Goal: Find specific page/section: Find specific page/section

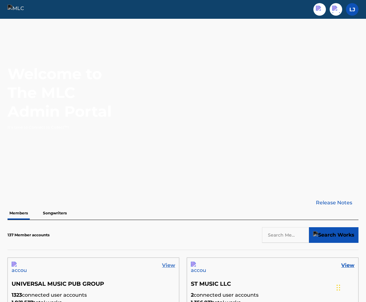
click at [168, 267] on link "View" at bounding box center [168, 266] width 13 height 8
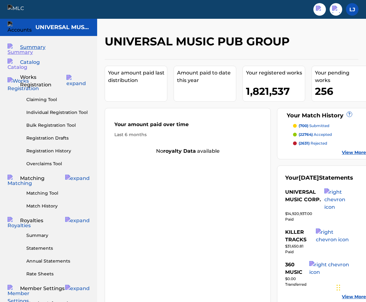
click at [32, 63] on span "Catalog" at bounding box center [30, 63] width 20 height 8
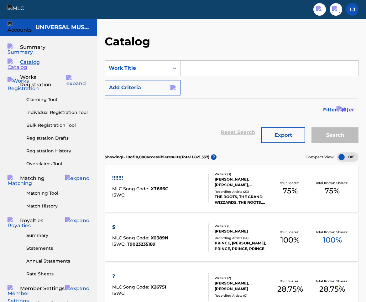
click at [198, 69] on input "Search Form" at bounding box center [269, 68] width 178 height 15
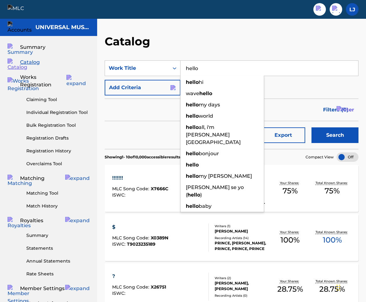
type input "hello"
click at [311, 128] on button "Search" at bounding box center [334, 136] width 47 height 16
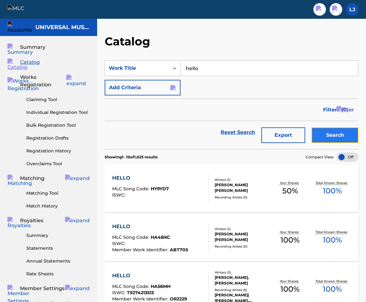
click at [321, 133] on button "Search" at bounding box center [334, 136] width 47 height 16
click at [129, 177] on div "HELLO" at bounding box center [140, 179] width 57 height 8
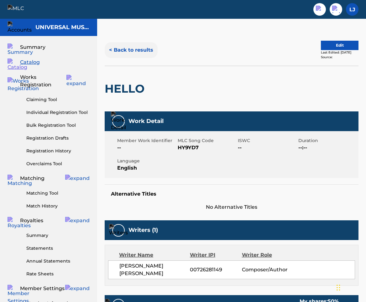
click at [136, 51] on button "< Back to results" at bounding box center [131, 50] width 53 height 16
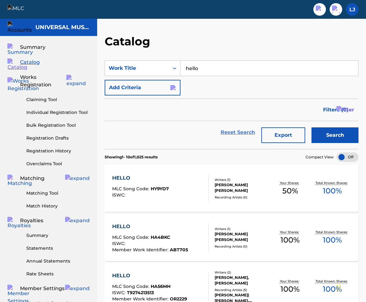
click at [240, 133] on link "Reset Search" at bounding box center [237, 133] width 41 height 14
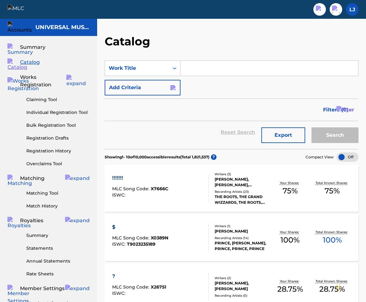
click at [206, 72] on input "Search Form" at bounding box center [269, 68] width 178 height 15
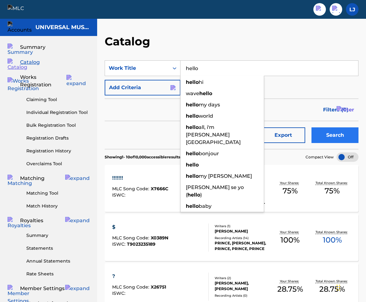
type input "hello"
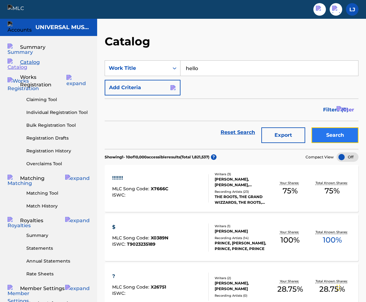
click at [332, 133] on button "Search" at bounding box center [334, 136] width 47 height 16
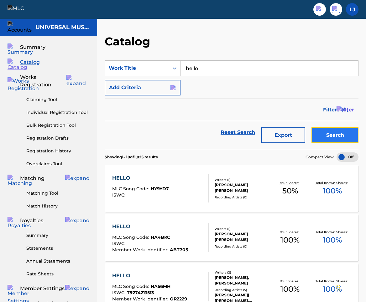
click at [326, 134] on button "Search" at bounding box center [334, 136] width 47 height 16
click at [148, 181] on div "HELLO" at bounding box center [140, 179] width 57 height 8
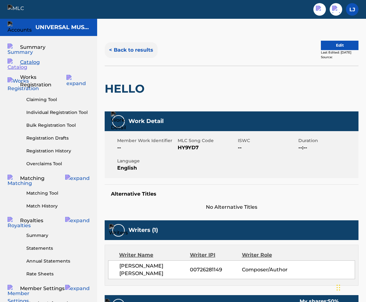
click at [141, 48] on button "< Back to results" at bounding box center [131, 50] width 53 height 16
